Goal: Task Accomplishment & Management: Use online tool/utility

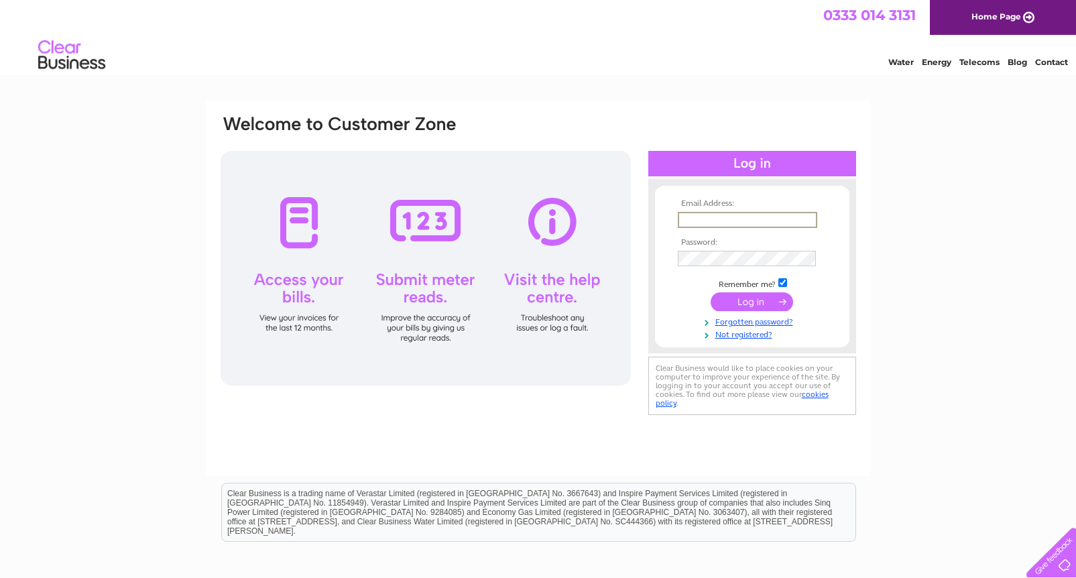
type input "[EMAIL_ADDRESS][DOMAIN_NAME]"
click at [776, 299] on input "submit" at bounding box center [752, 301] width 82 height 19
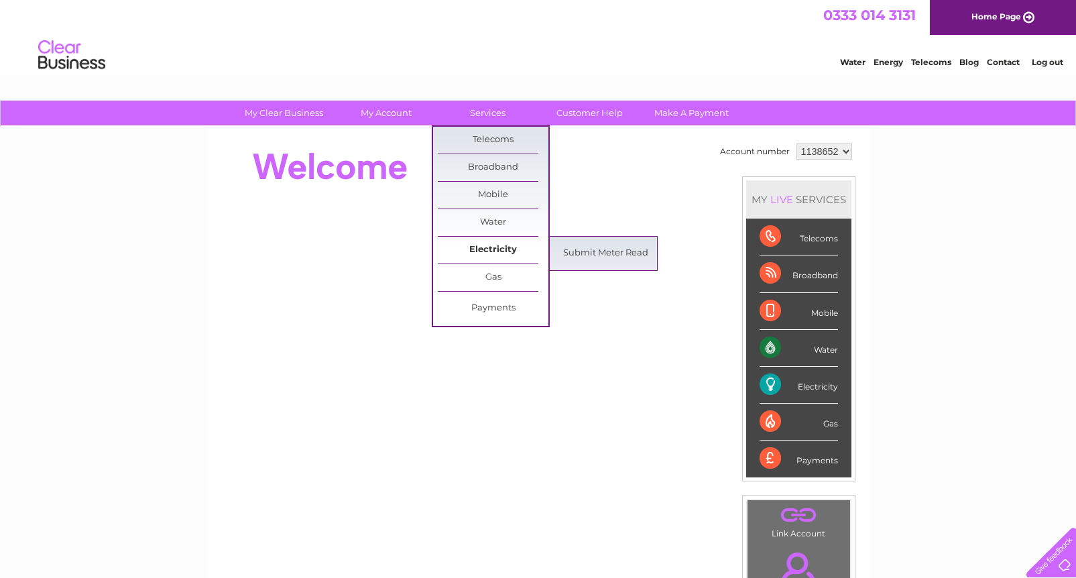
click at [502, 243] on link "Electricity" at bounding box center [493, 250] width 111 height 27
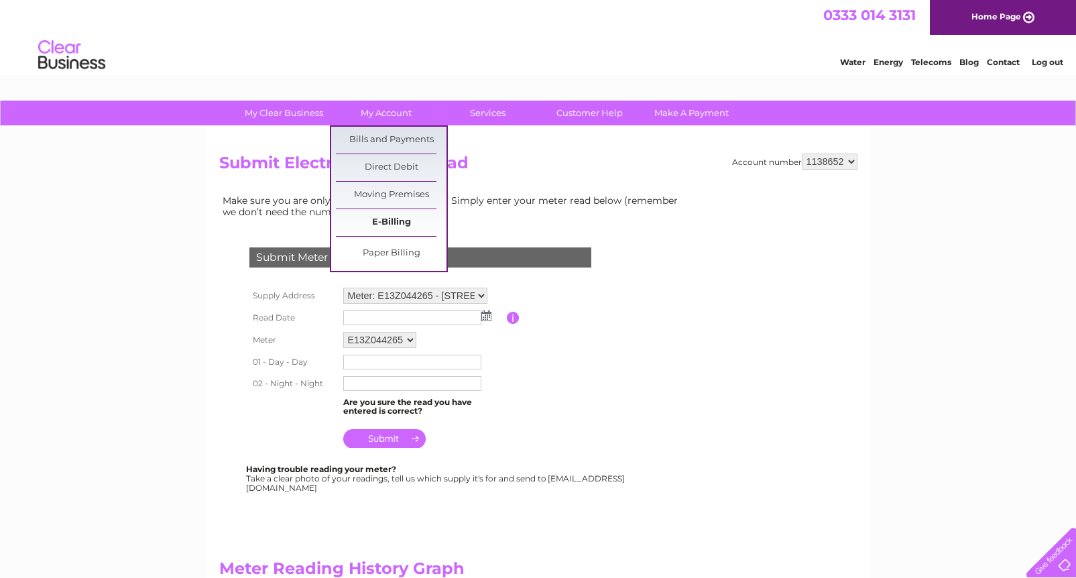
click at [389, 219] on link "E-Billing" at bounding box center [391, 222] width 111 height 27
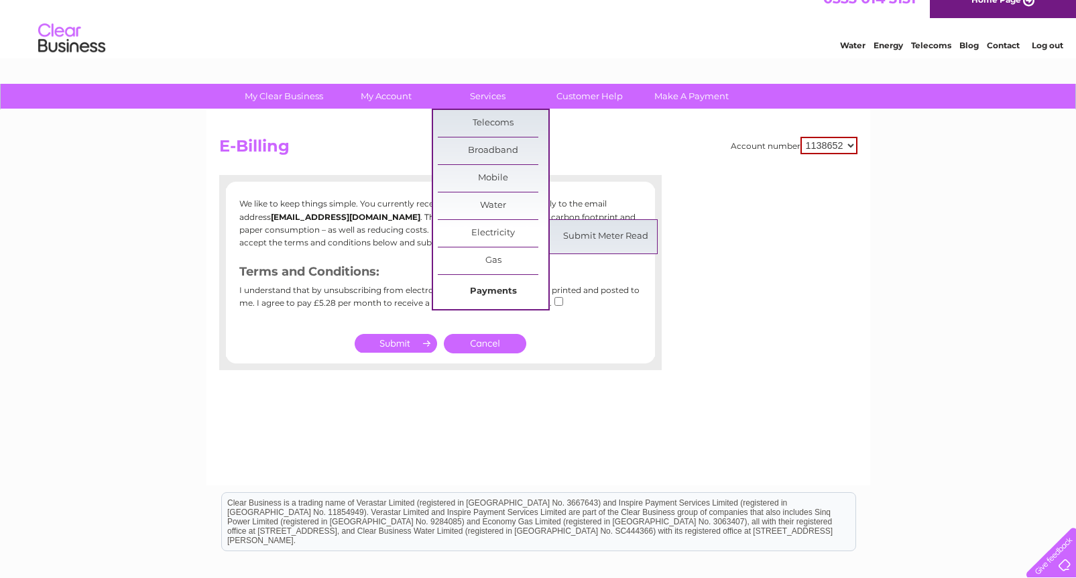
scroll to position [21, 0]
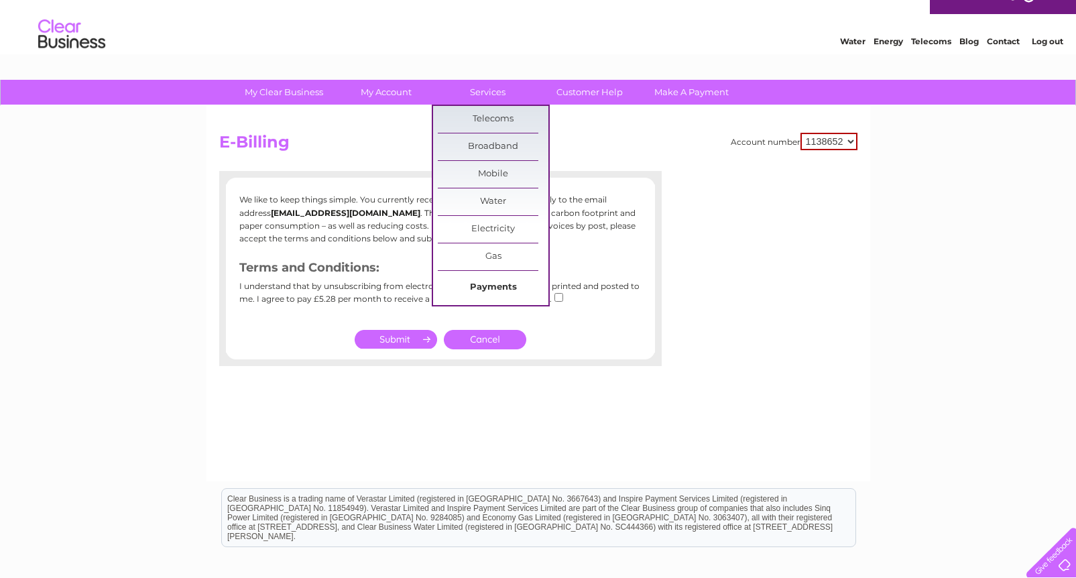
click at [495, 284] on link "Payments" at bounding box center [493, 287] width 111 height 27
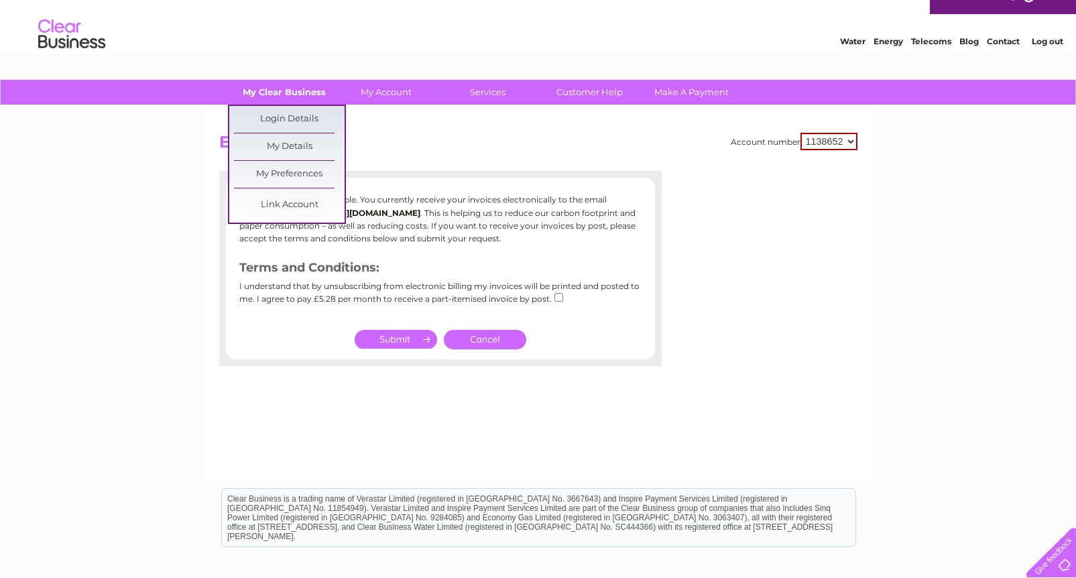
scroll to position [21, 0]
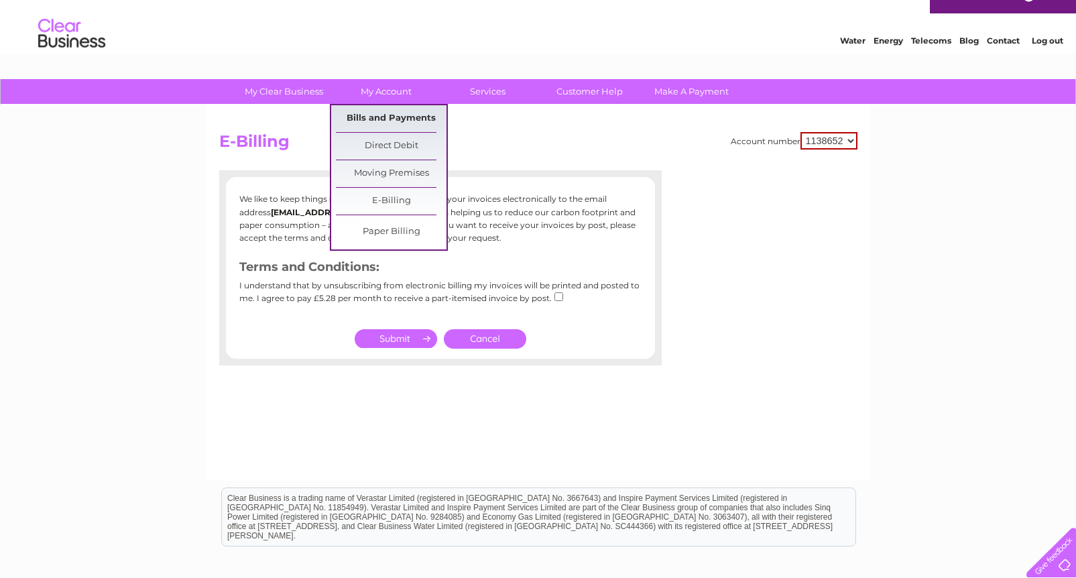
click at [374, 115] on link "Bills and Payments" at bounding box center [391, 118] width 111 height 27
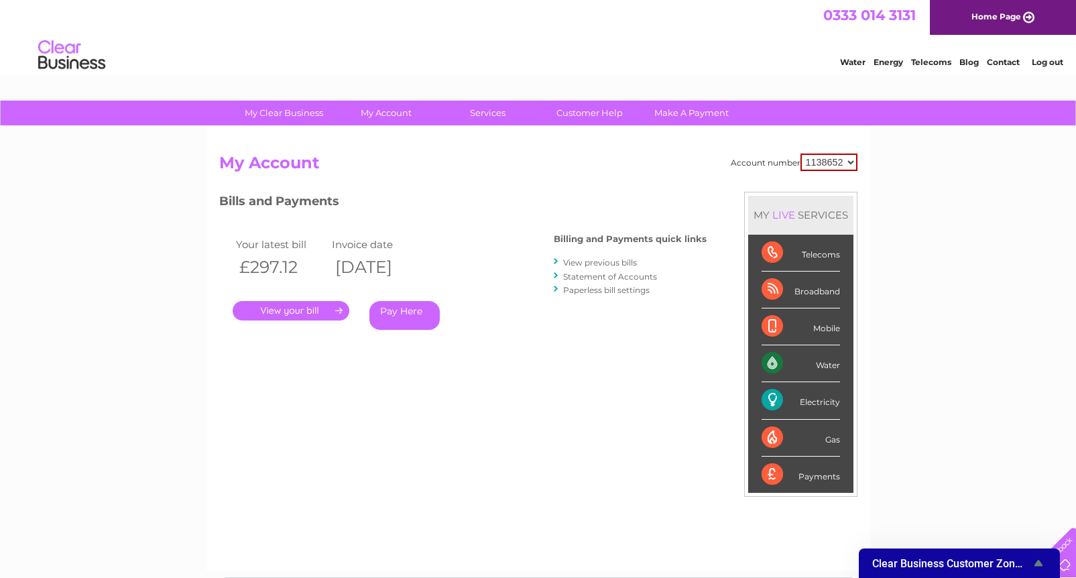
click at [299, 310] on link "." at bounding box center [291, 310] width 117 height 19
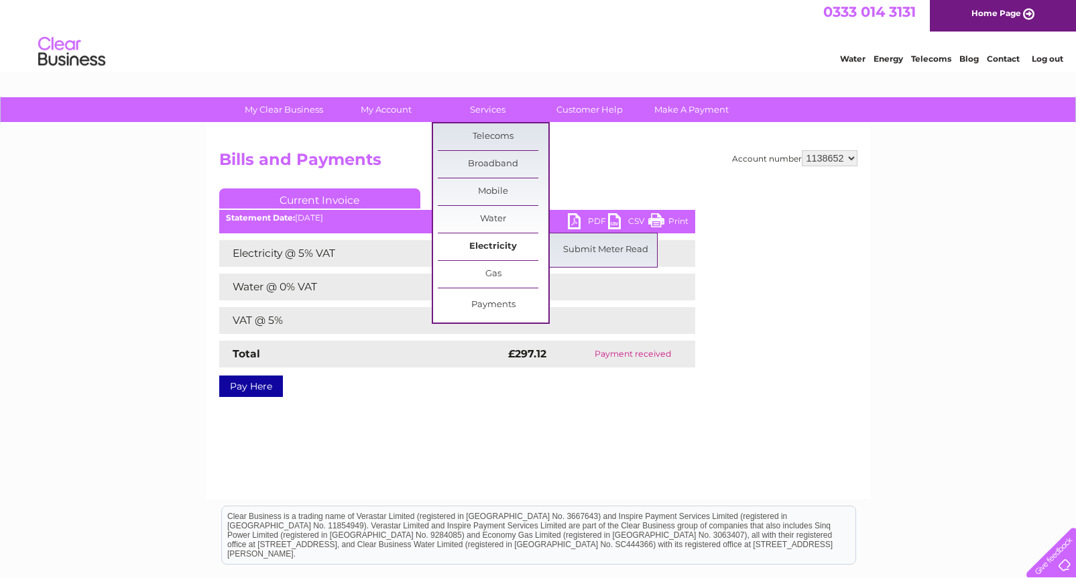
scroll to position [2, 1]
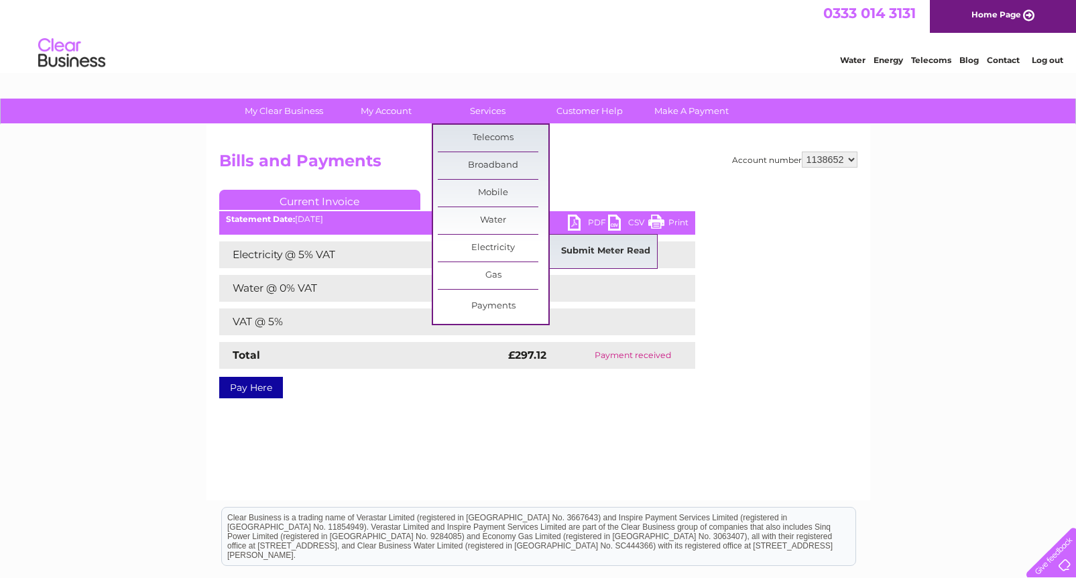
click at [596, 252] on link "Submit Meter Read" at bounding box center [606, 251] width 111 height 27
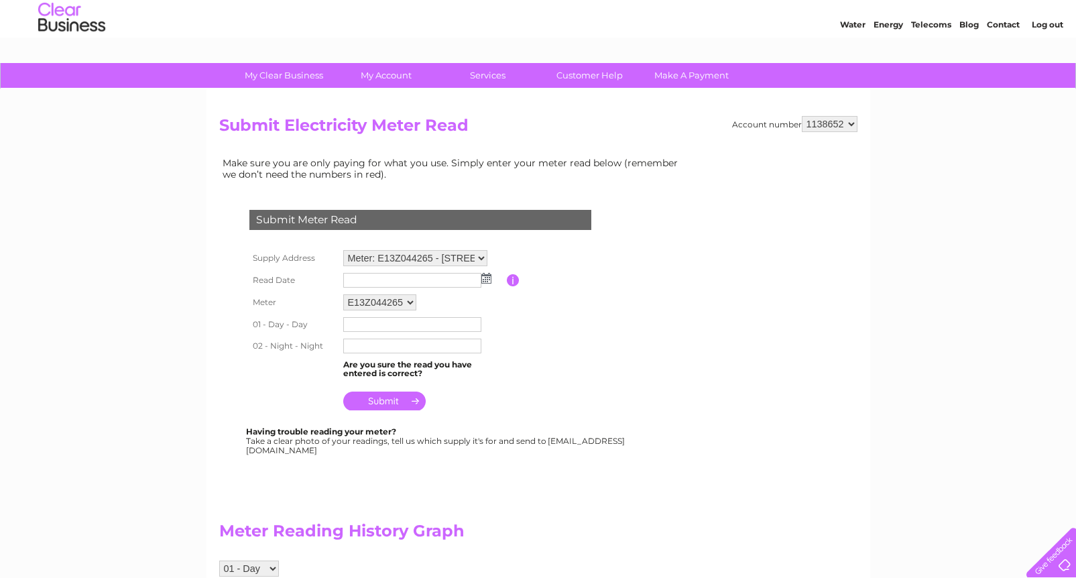
scroll to position [56, 0]
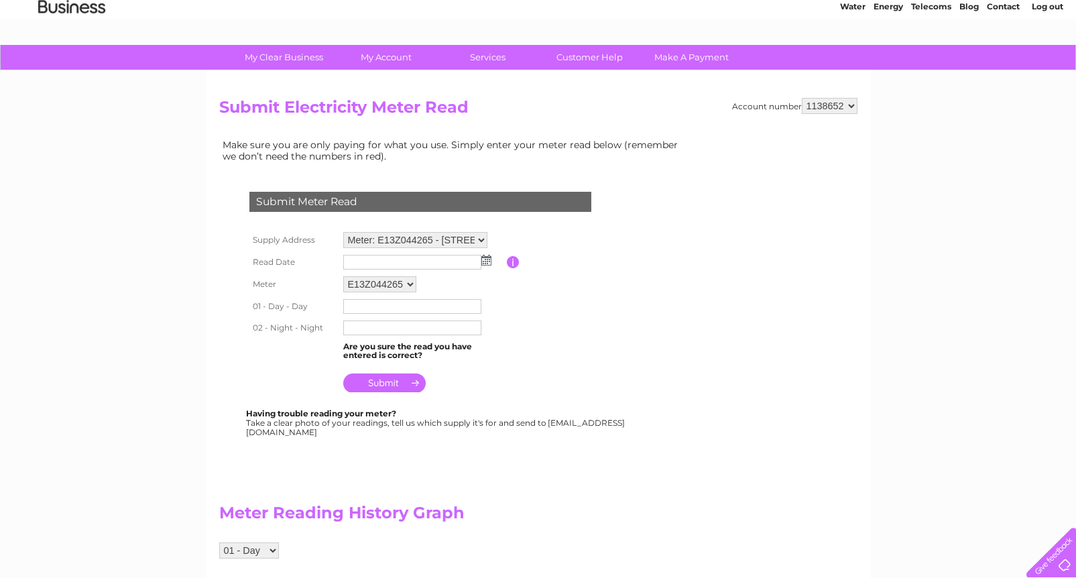
click at [882, 109] on div "My Clear Business Login Details My Details My Preferences Link Account My Accou…" at bounding box center [538, 589] width 1076 height 1088
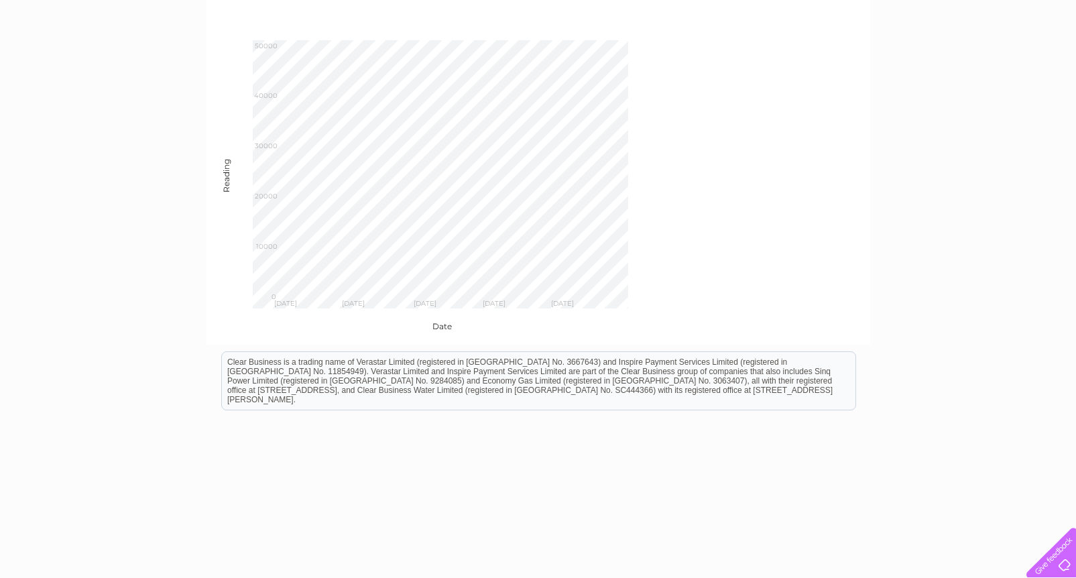
scroll to position [613, 0]
